Goal: Task Accomplishment & Management: Manage account settings

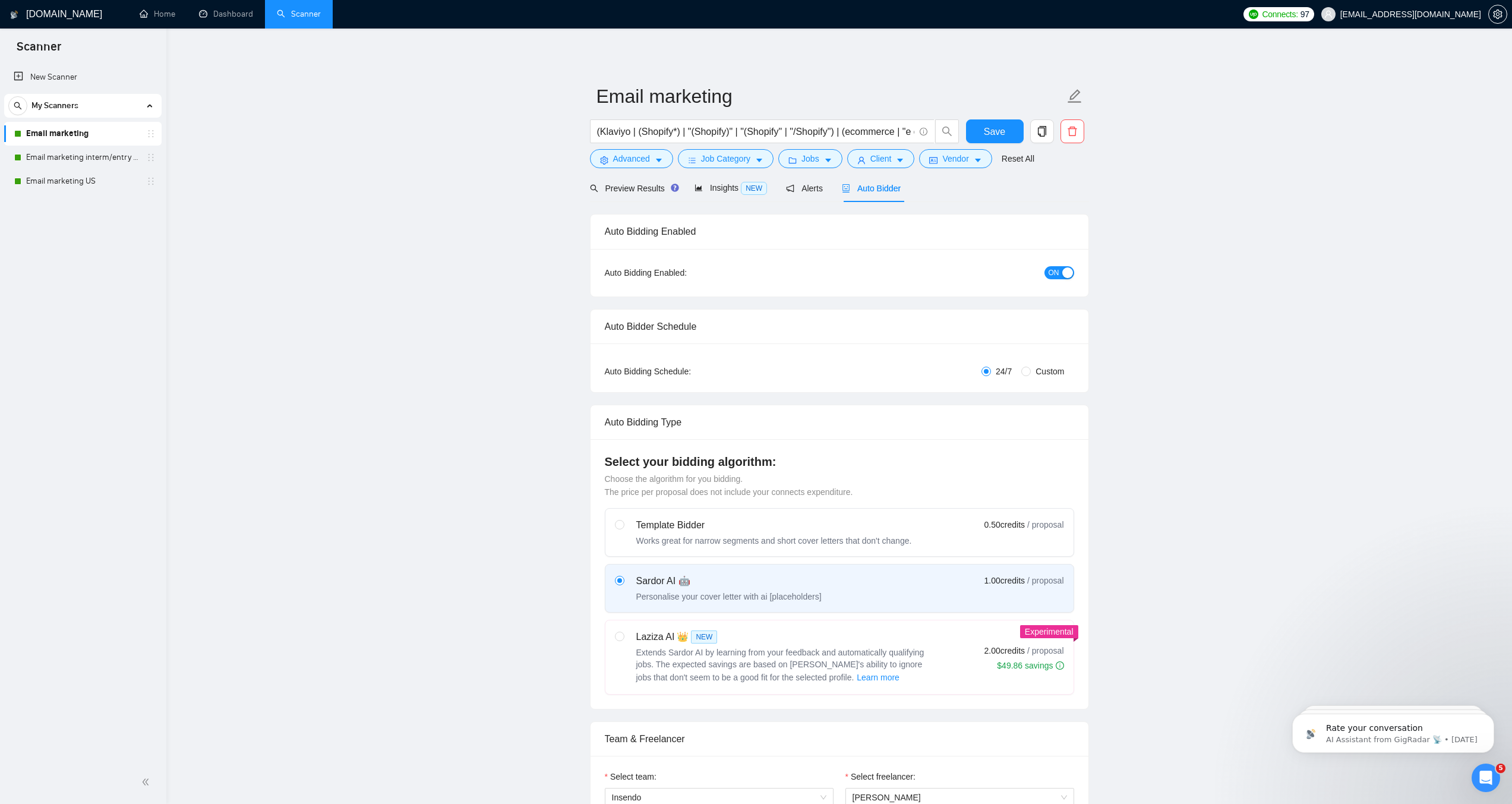
scroll to position [1, 0]
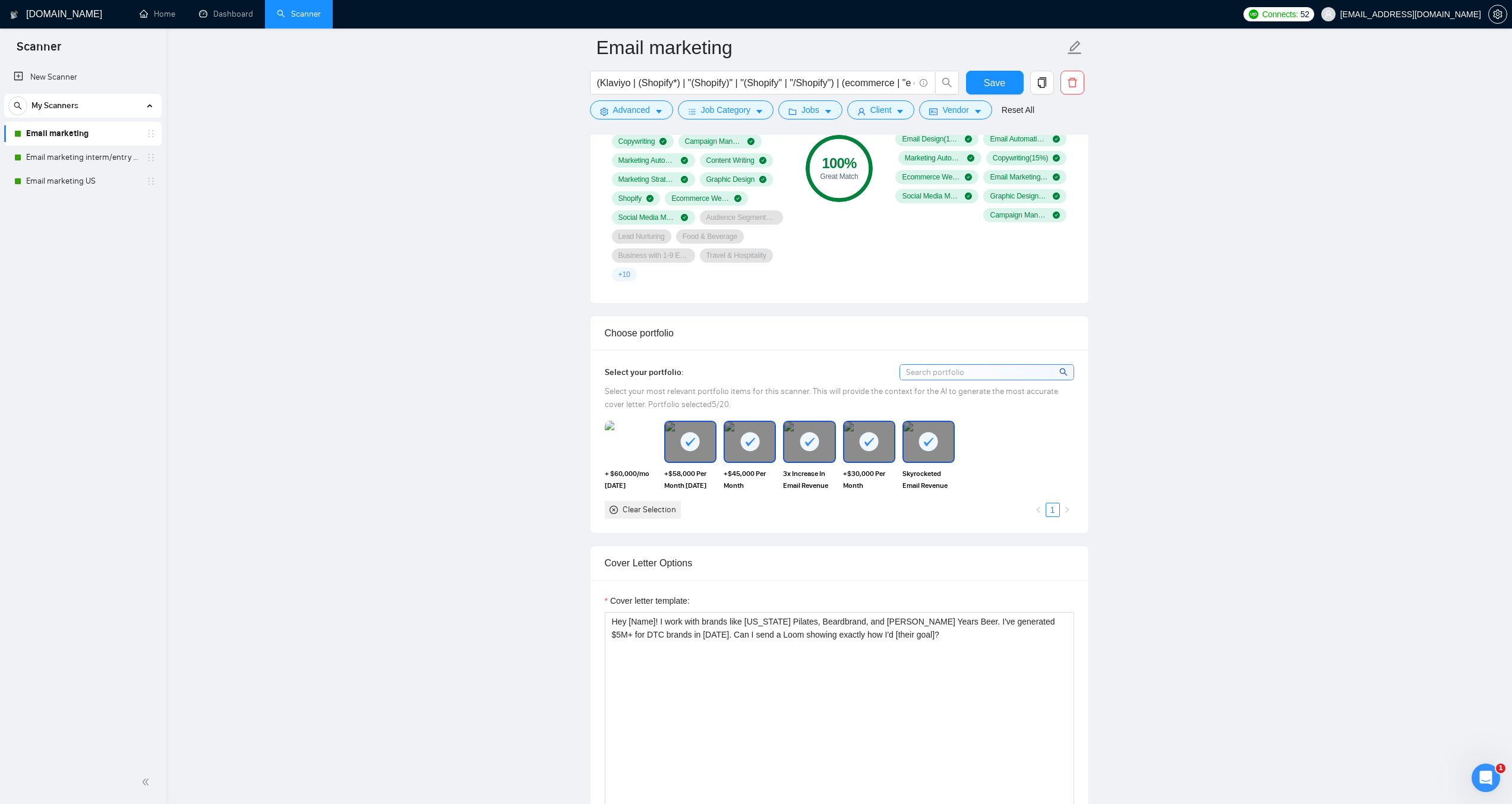
scroll to position [1128, 0]
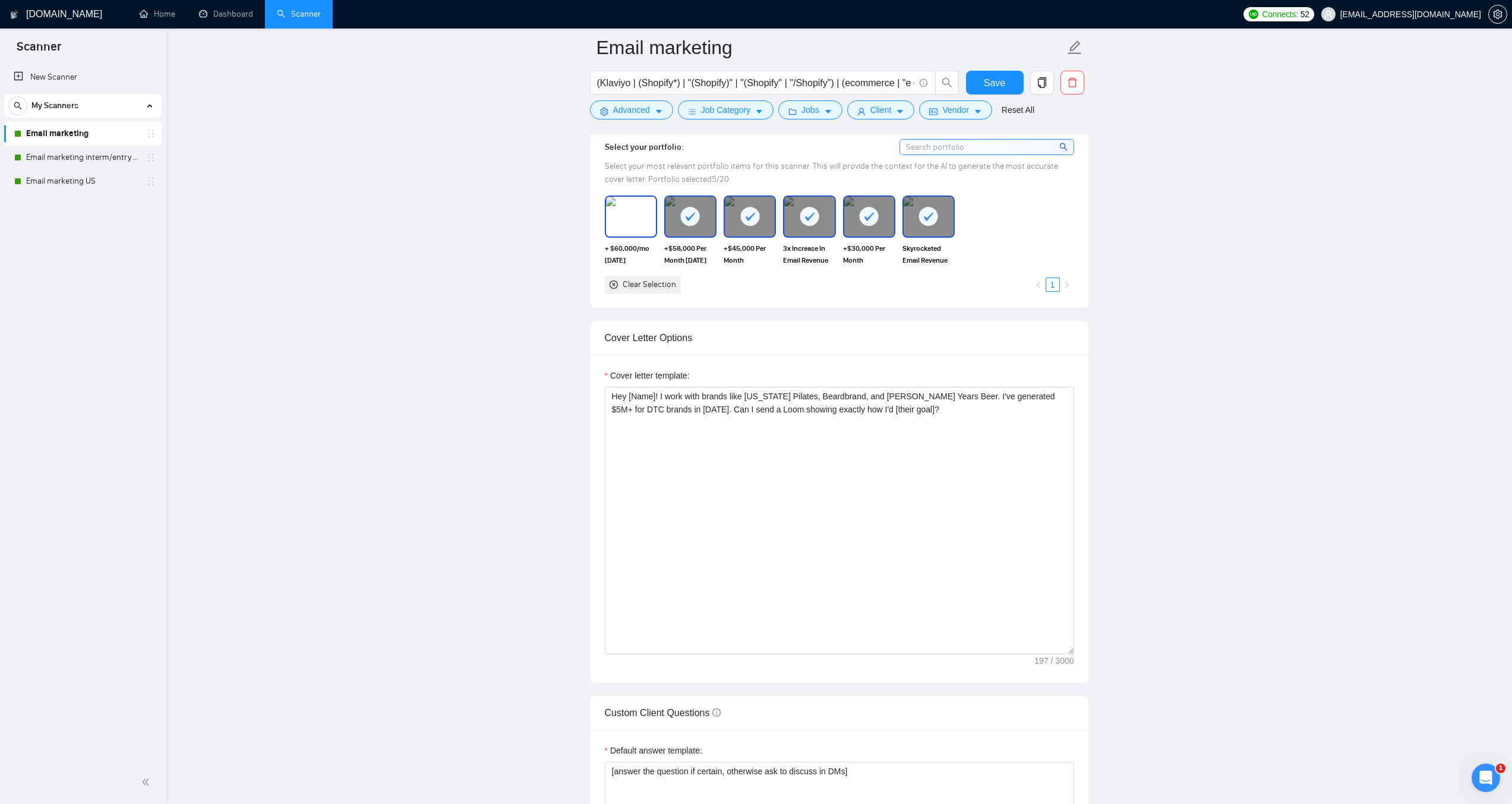
click at [641, 236] on img at bounding box center [631, 216] width 50 height 40
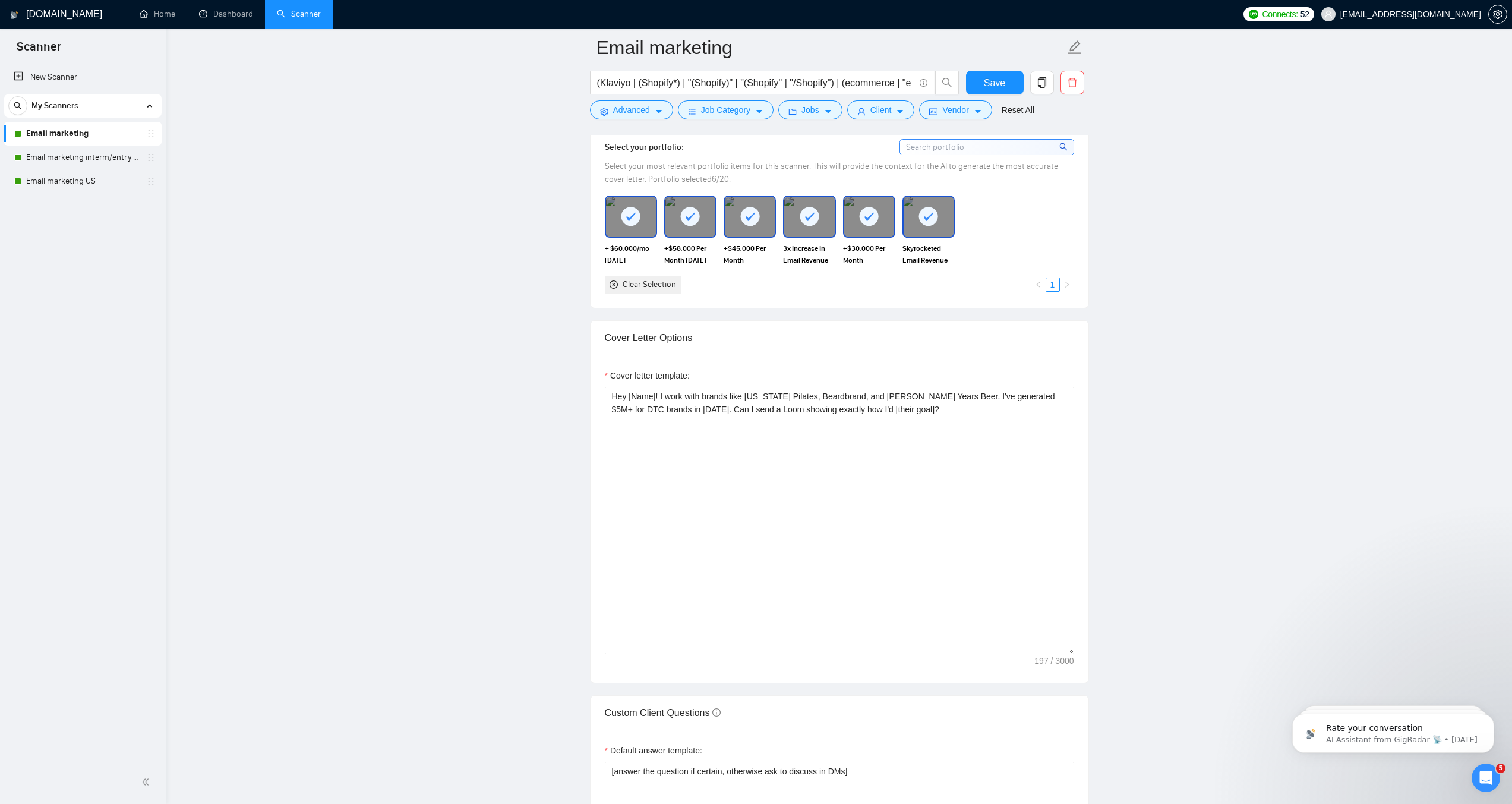
scroll to position [0, 0]
click at [943, 226] on div at bounding box center [929, 216] width 50 height 40
click at [818, 218] on div at bounding box center [809, 216] width 50 height 40
click at [990, 82] on span "Save" at bounding box center [995, 83] width 21 height 15
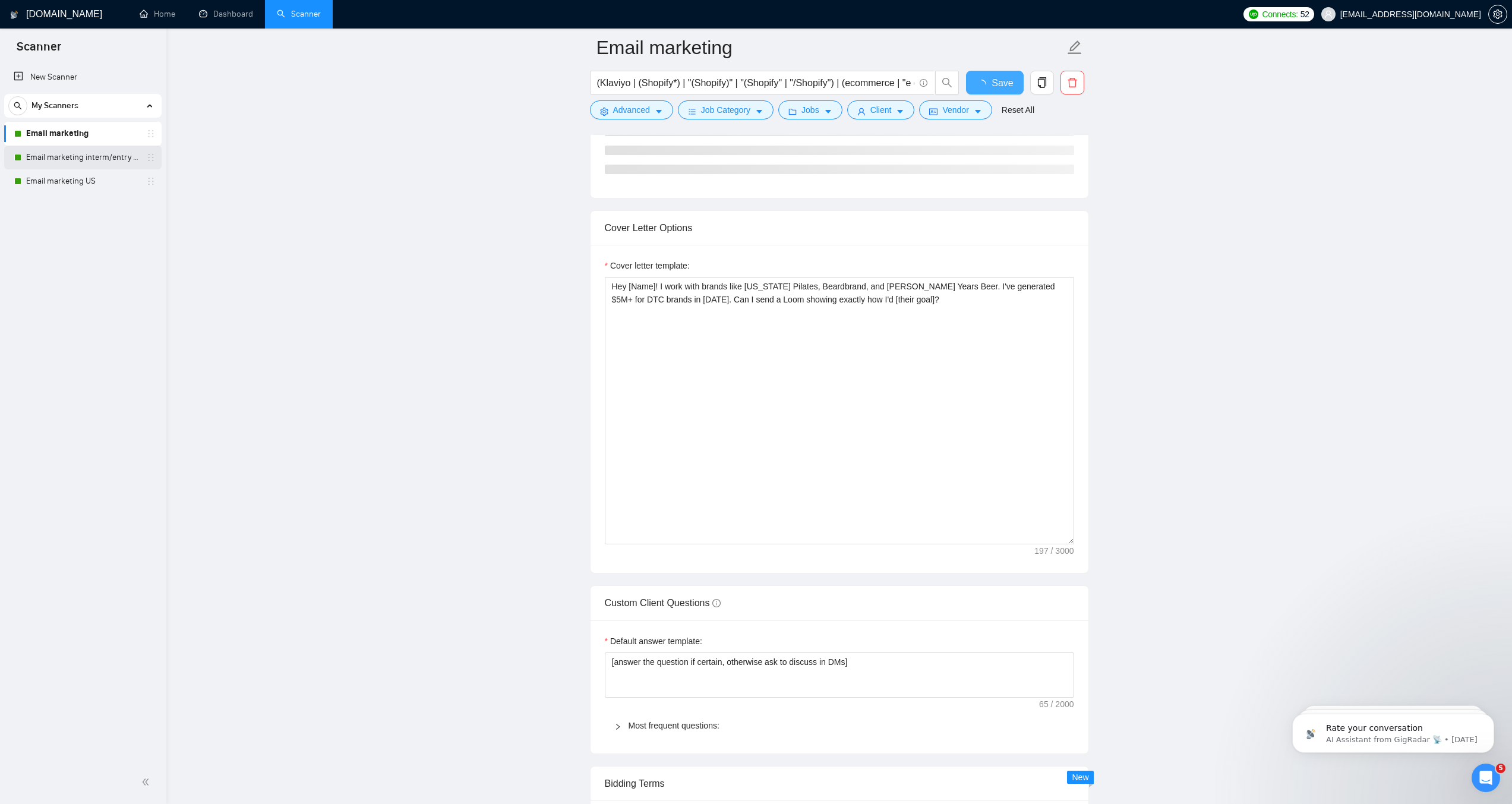
checkbox input "true"
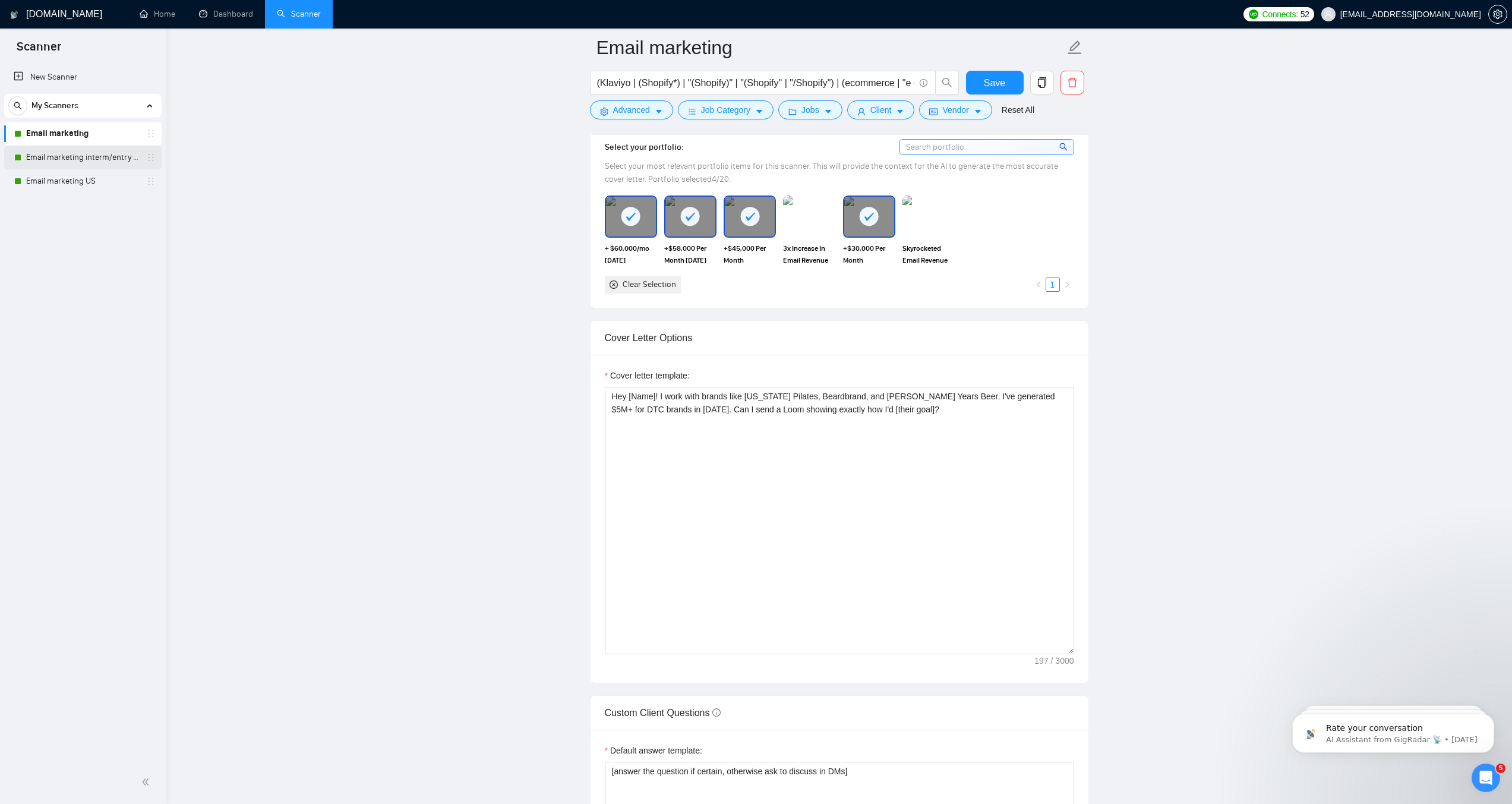
click at [76, 168] on link "Email marketing interm/entry level" at bounding box center [82, 157] width 113 height 24
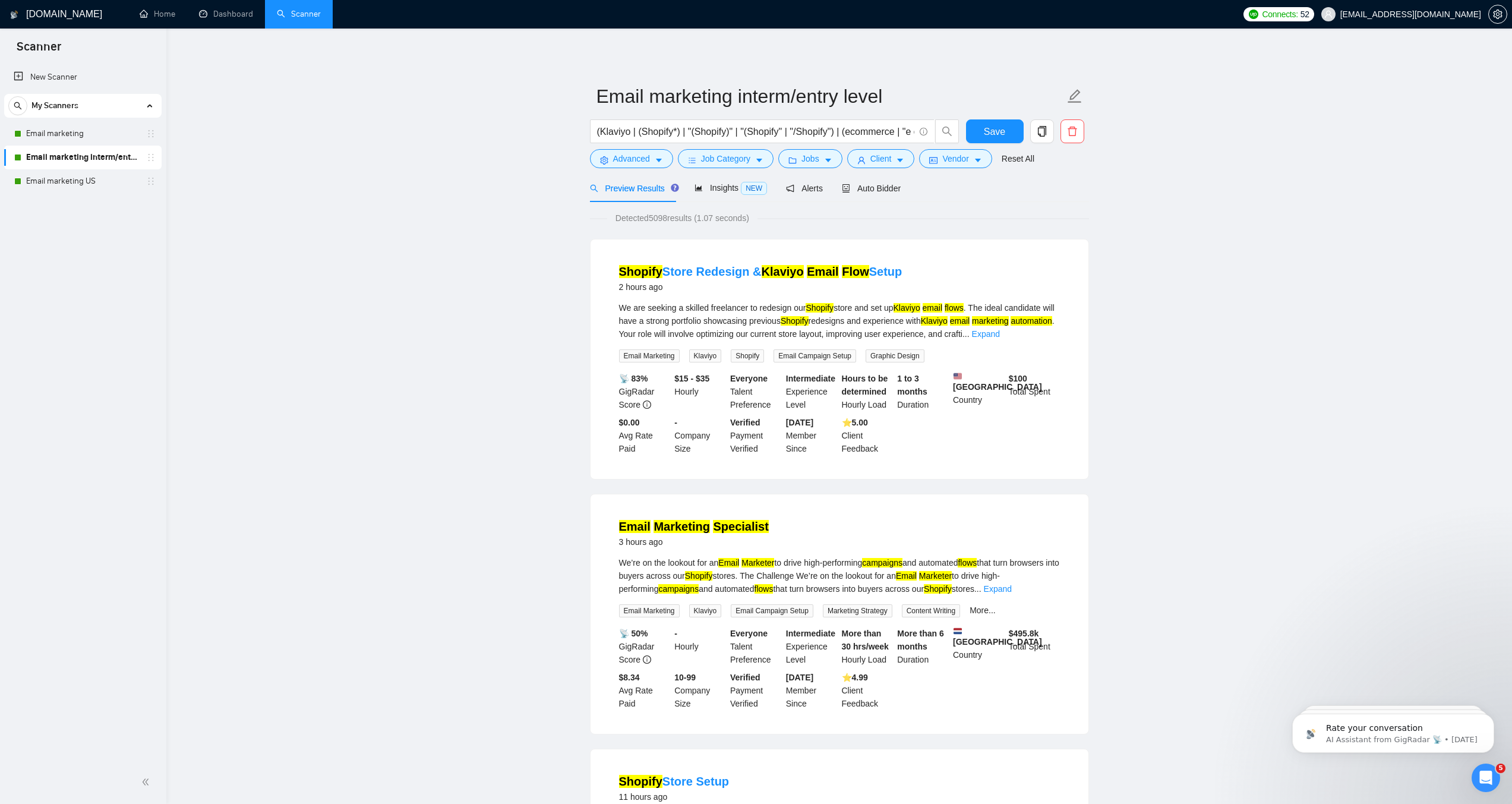
scroll to position [4, 0]
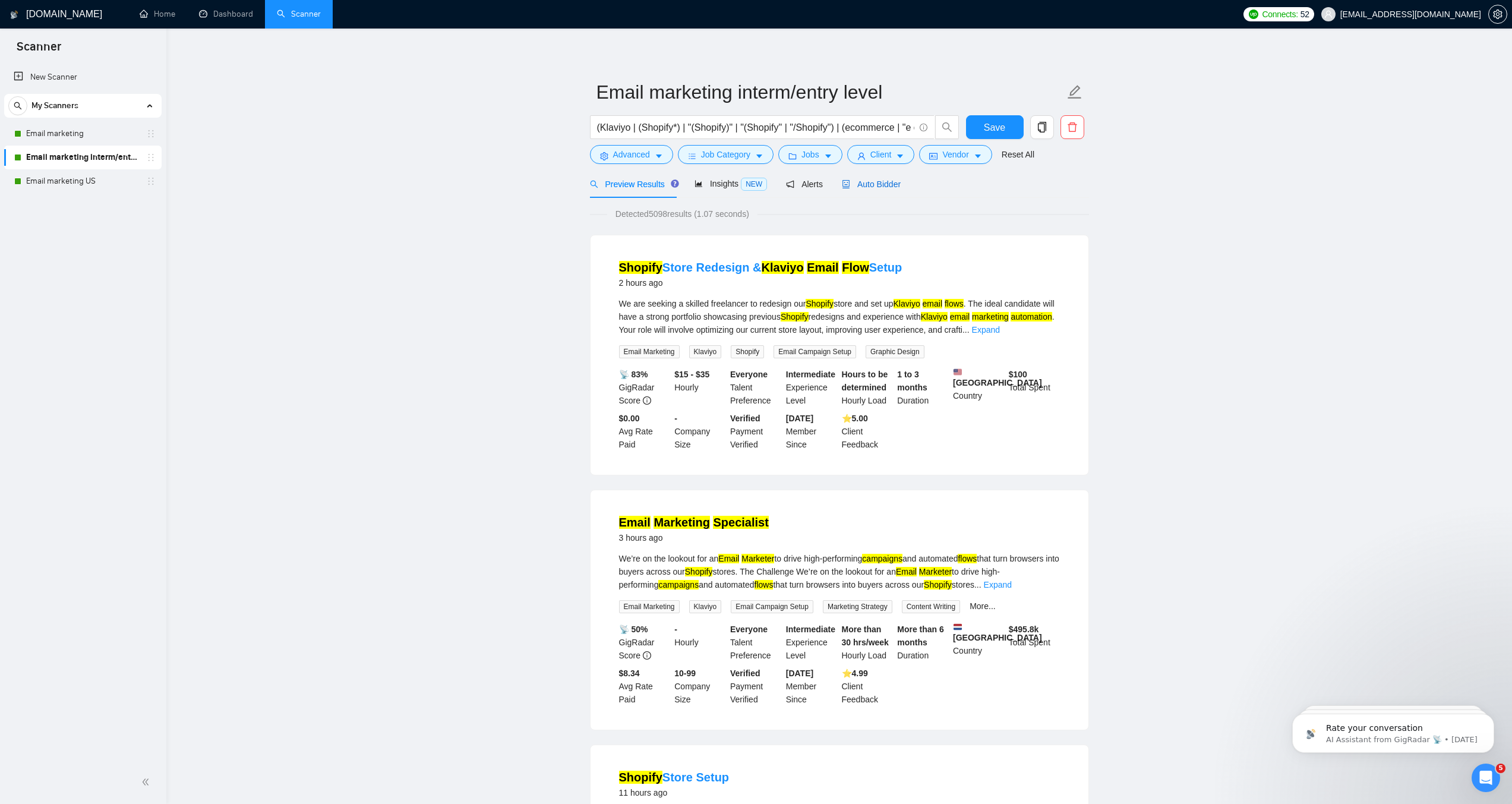
click at [889, 189] on span "Auto Bidder" at bounding box center [872, 184] width 59 height 10
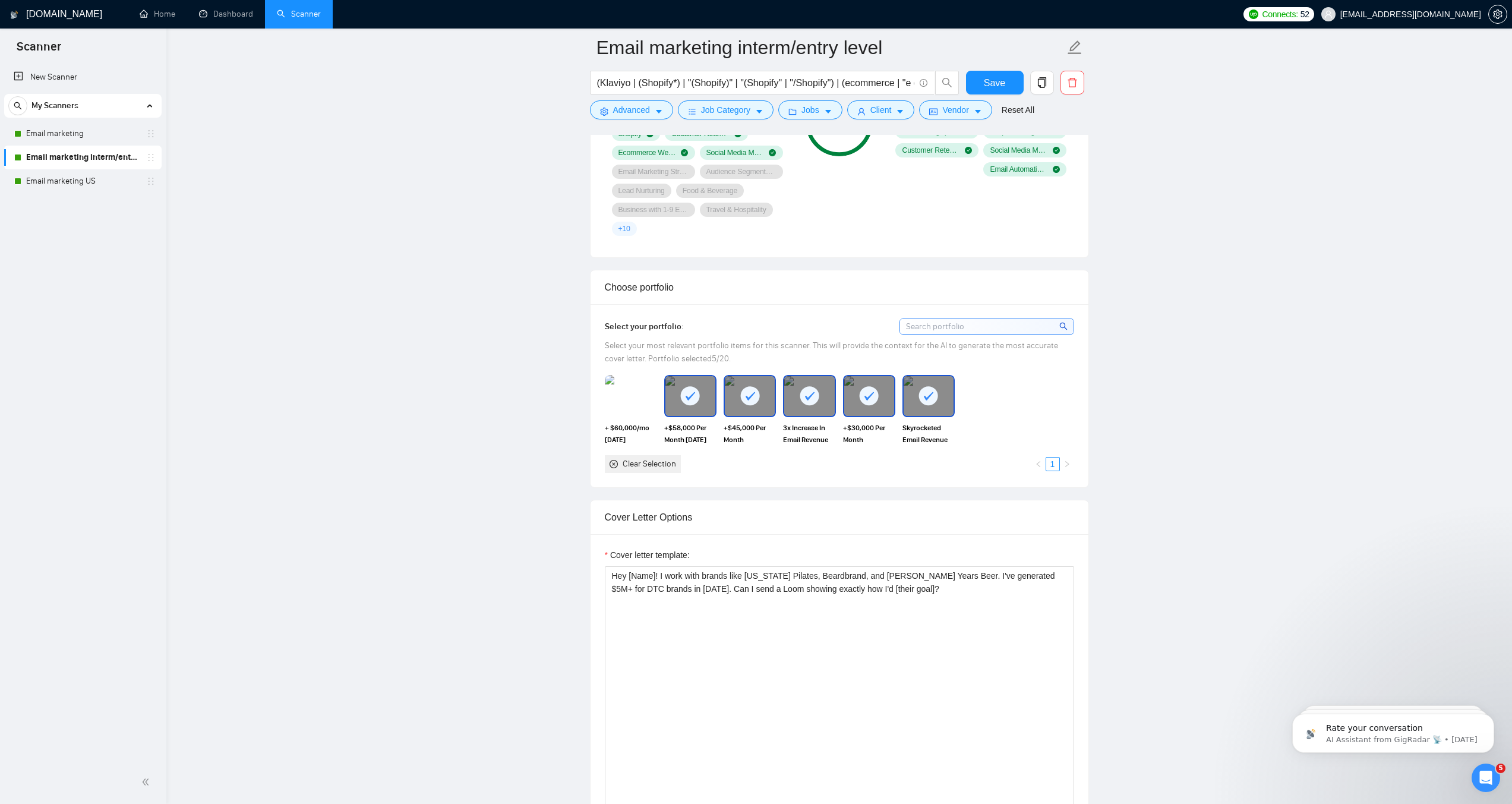
scroll to position [936, 0]
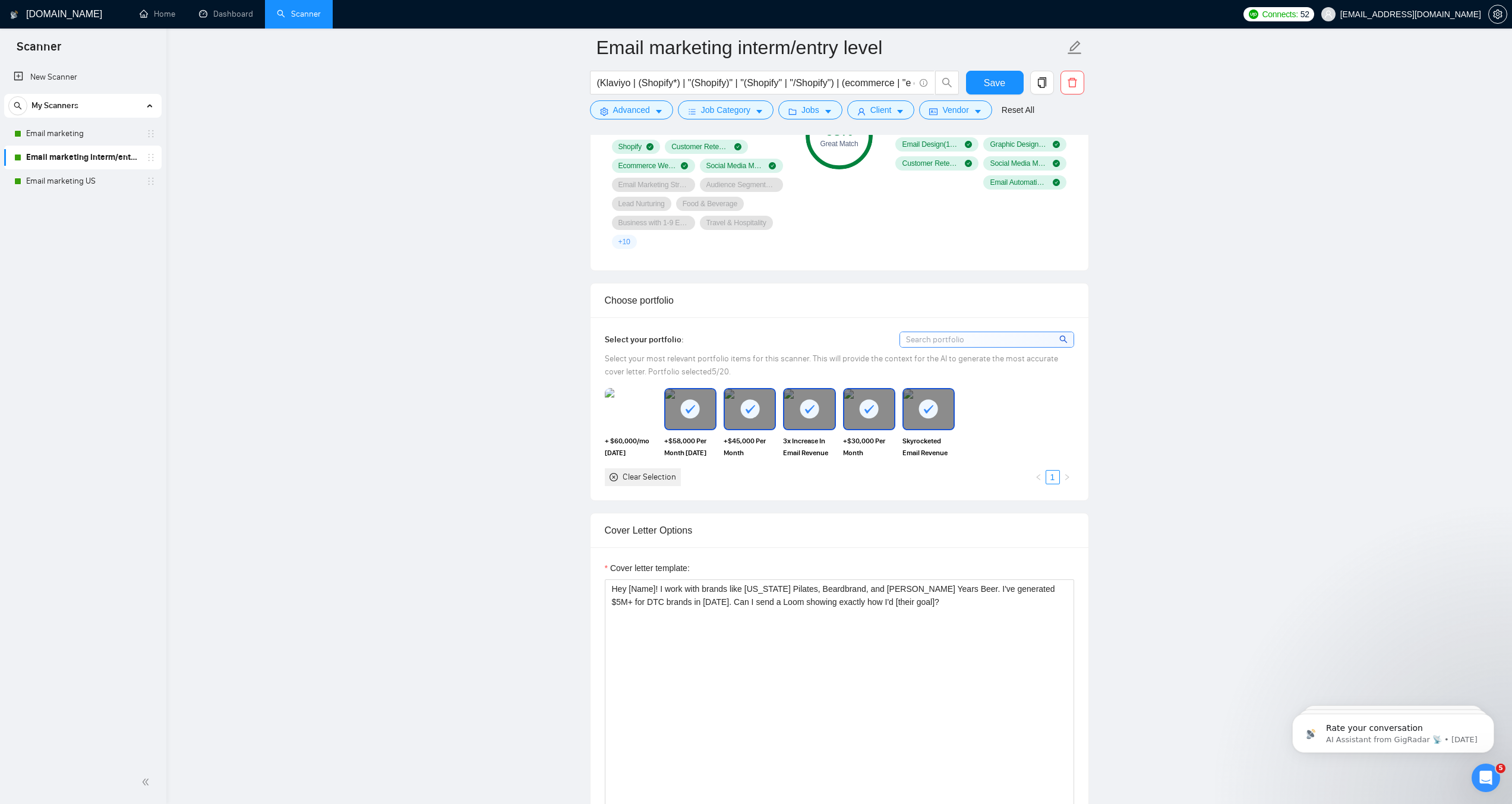
click at [925, 429] on div at bounding box center [929, 409] width 50 height 40
click at [804, 419] on rect at bounding box center [809, 408] width 19 height 19
click at [619, 429] on img at bounding box center [631, 409] width 50 height 40
click at [981, 85] on button "Save" at bounding box center [995, 82] width 58 height 24
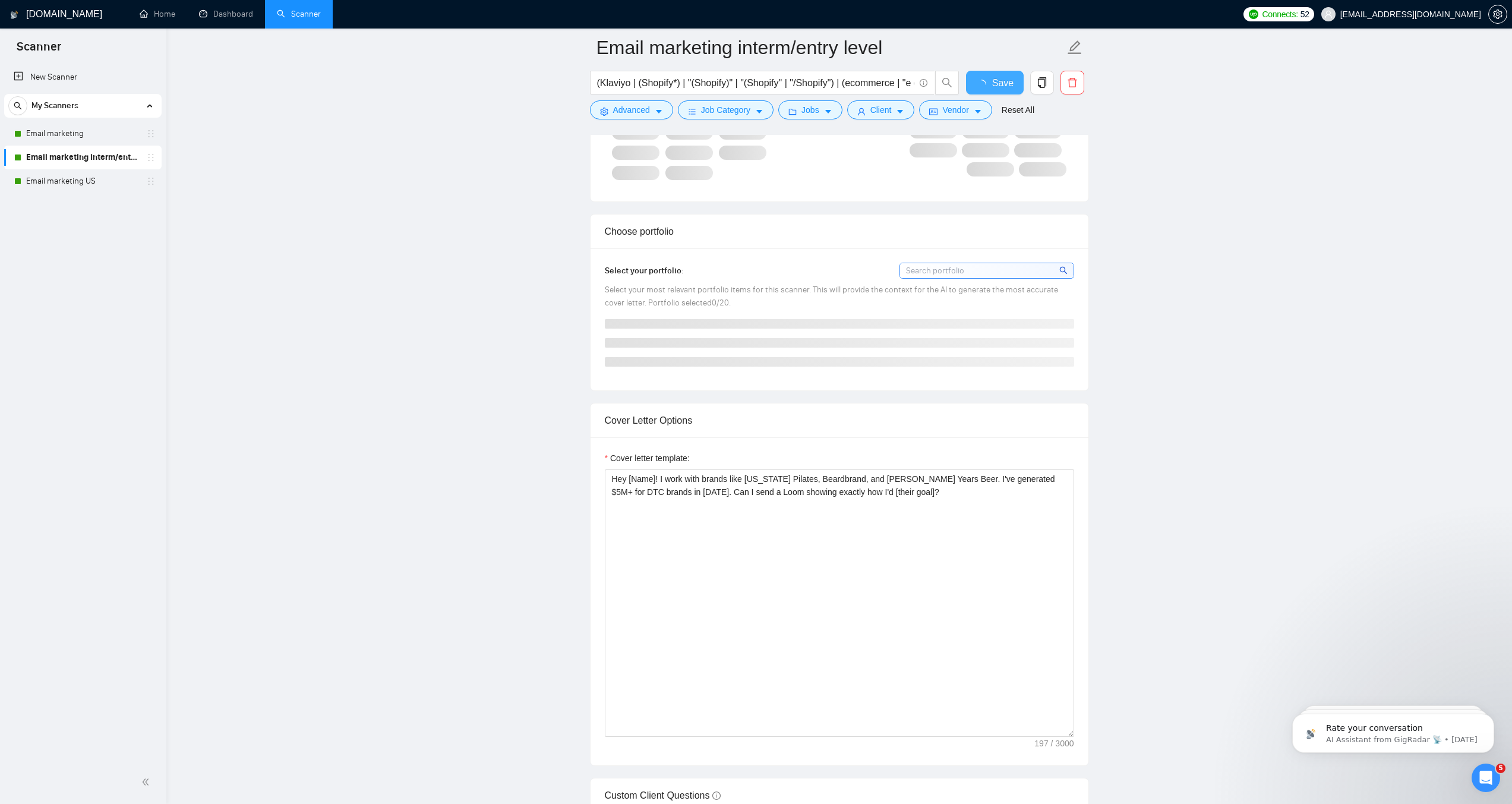
checkbox input "true"
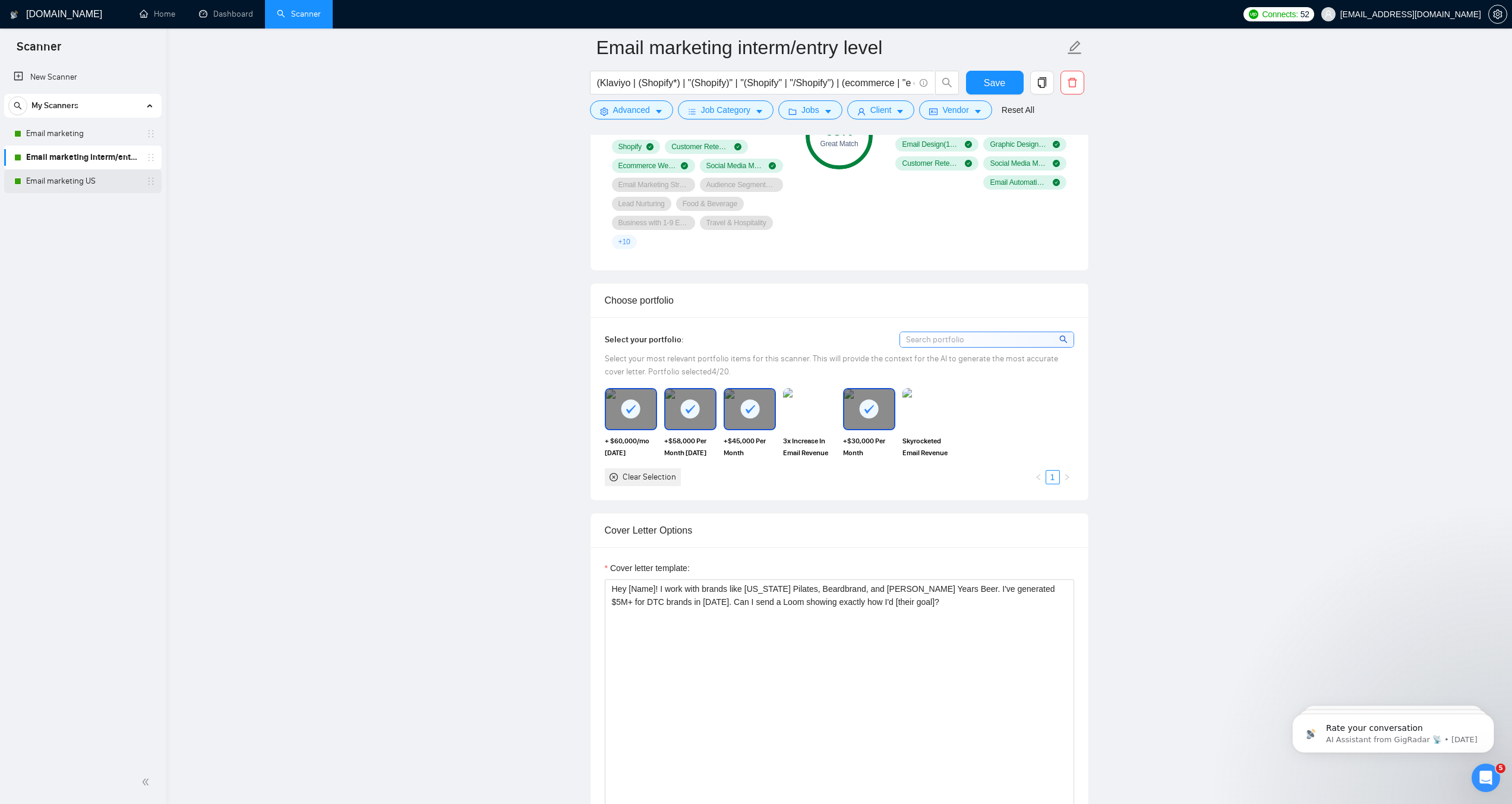
click at [39, 181] on link "Email marketing US" at bounding box center [82, 181] width 113 height 24
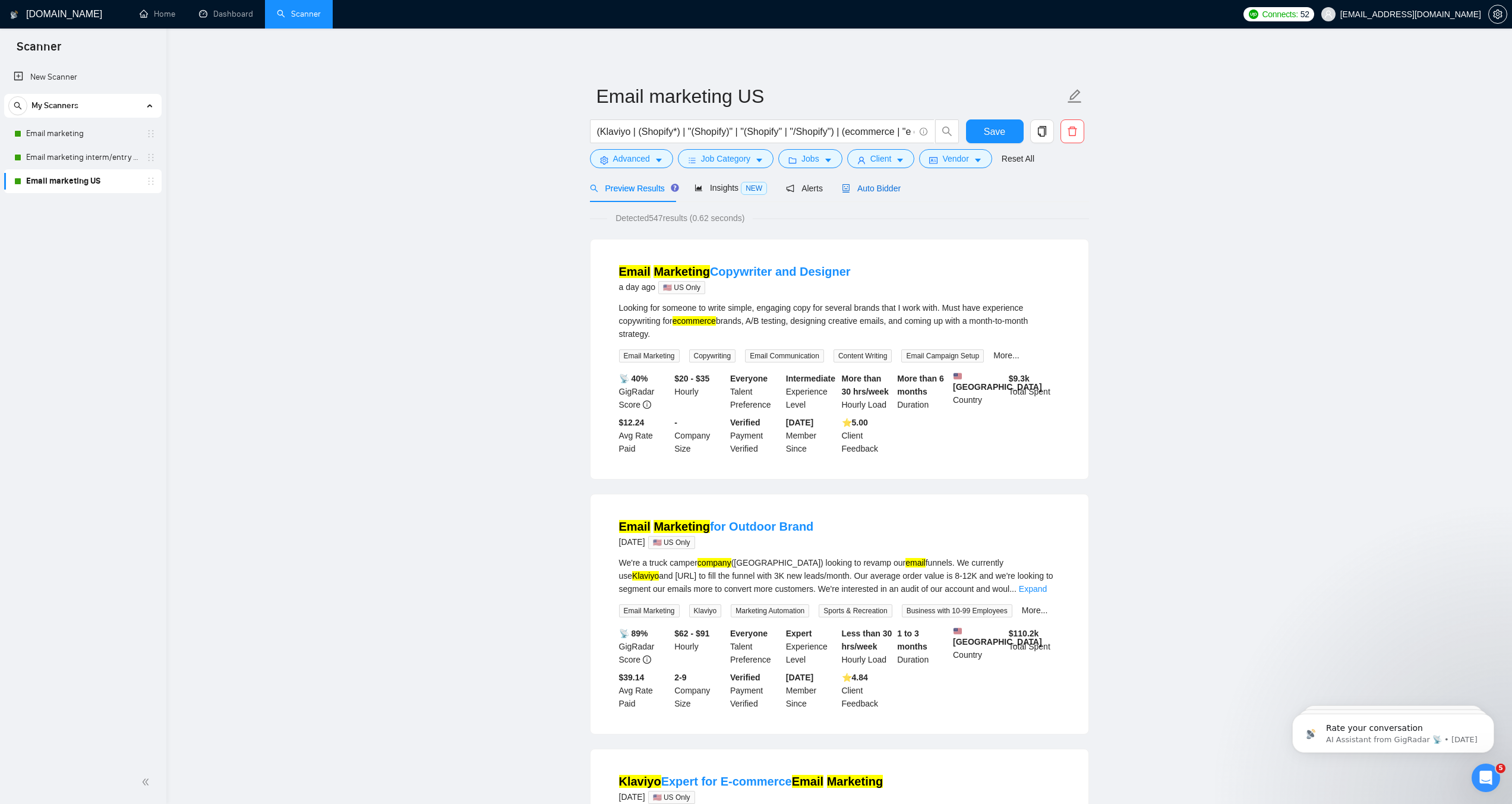
click at [891, 193] on span "Auto Bidder" at bounding box center [872, 188] width 59 height 10
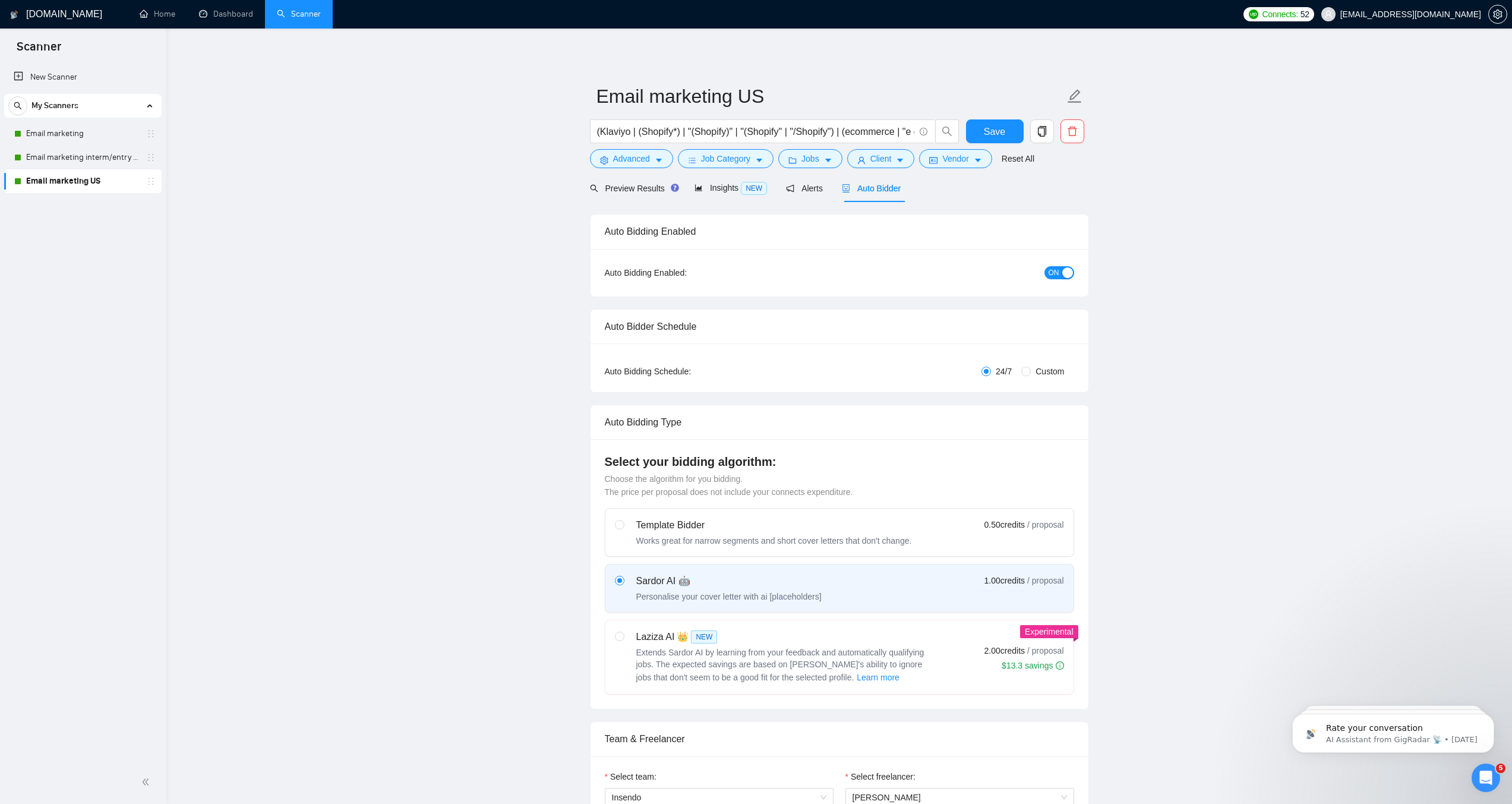
checkbox input "true"
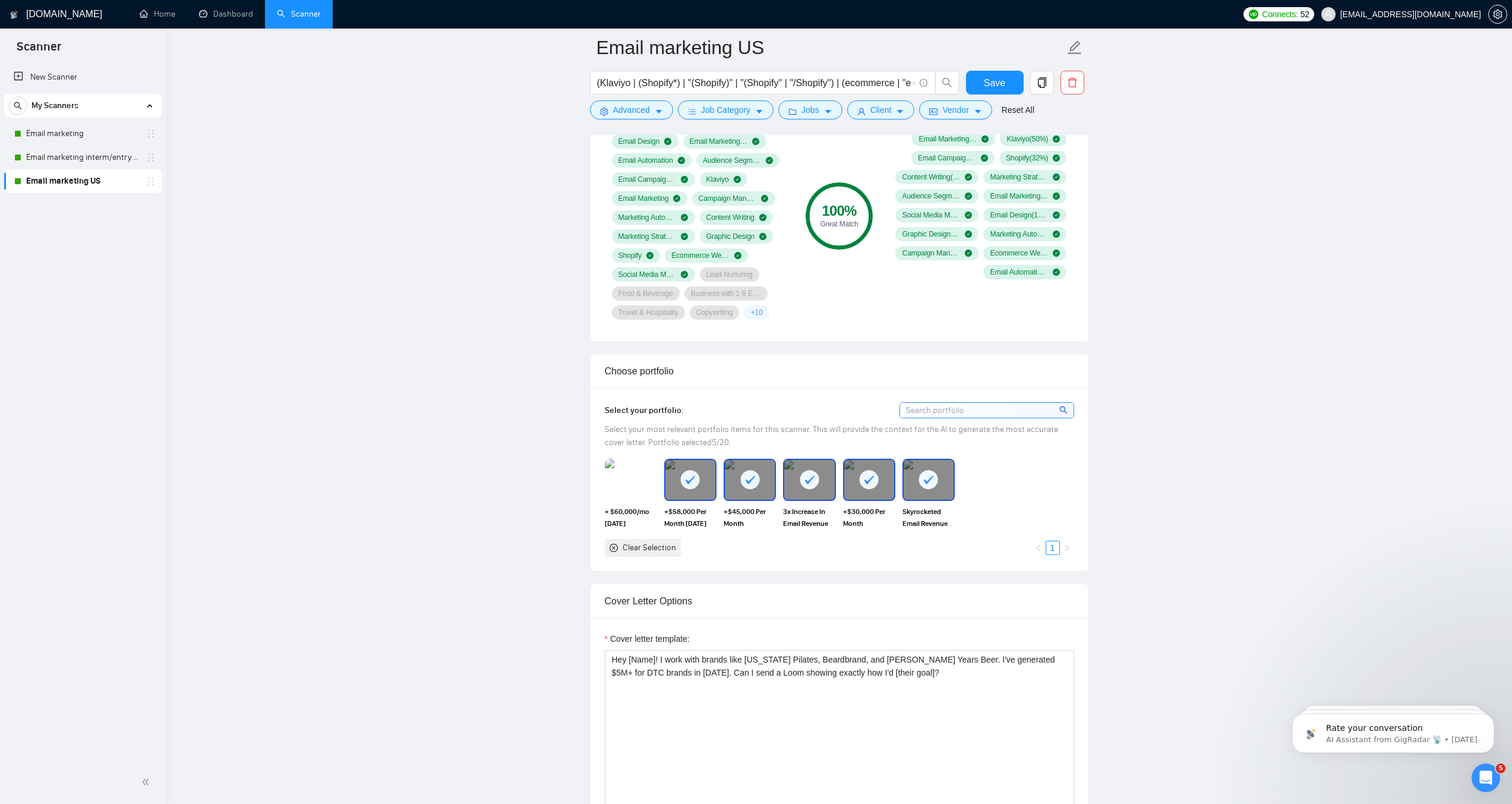
scroll to position [836, 0]
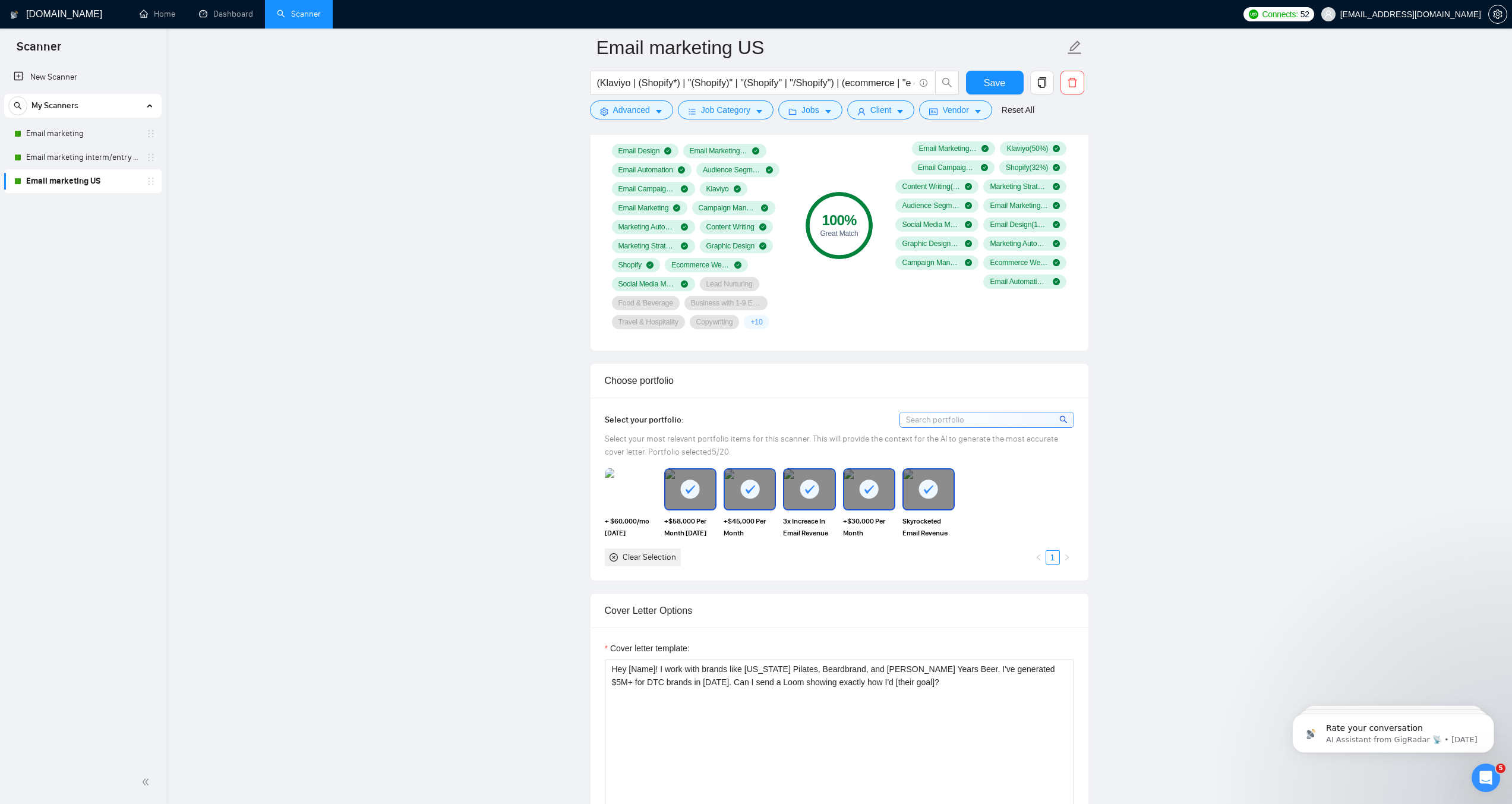
click at [941, 509] on div at bounding box center [929, 490] width 50 height 40
click at [819, 500] on icon at bounding box center [809, 490] width 20 height 20
click at [632, 502] on img at bounding box center [631, 490] width 50 height 40
click at [996, 72] on button "Save" at bounding box center [995, 82] width 58 height 24
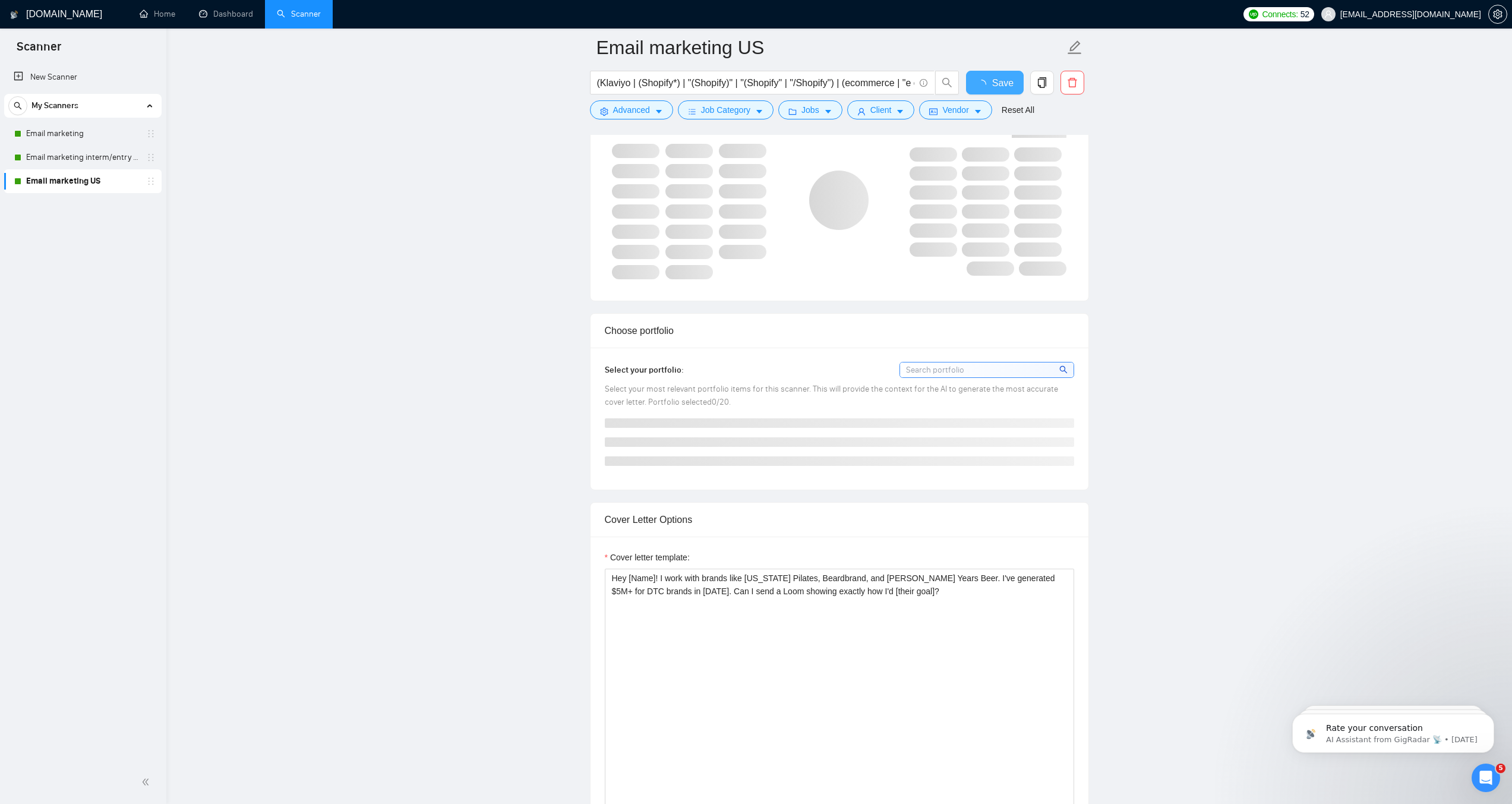
checkbox input "true"
